Goal: Task Accomplishment & Management: Use online tool/utility

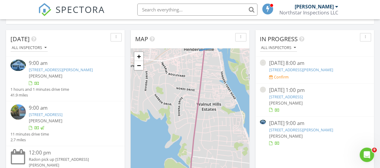
scroll to position [90, 0]
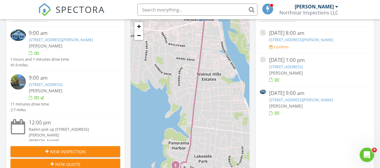
click at [307, 99] on link "653 Drury Ridge Rd, Lafayette, TN 37083" at bounding box center [301, 99] width 64 height 5
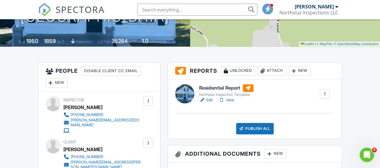
click at [229, 100] on link "View" at bounding box center [227, 100] width 16 height 6
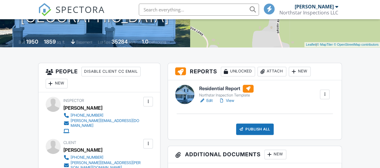
click at [232, 102] on link "View" at bounding box center [227, 101] width 16 height 6
